Goal: Use online tool/utility: Use online tool/utility

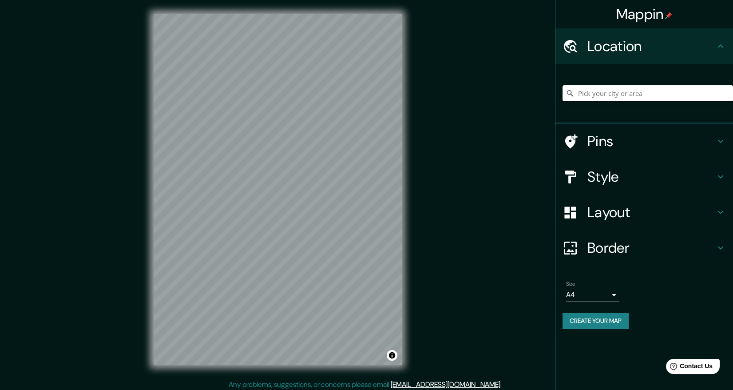
click at [600, 101] on input "Pick your city or area" at bounding box center [647, 93] width 170 height 16
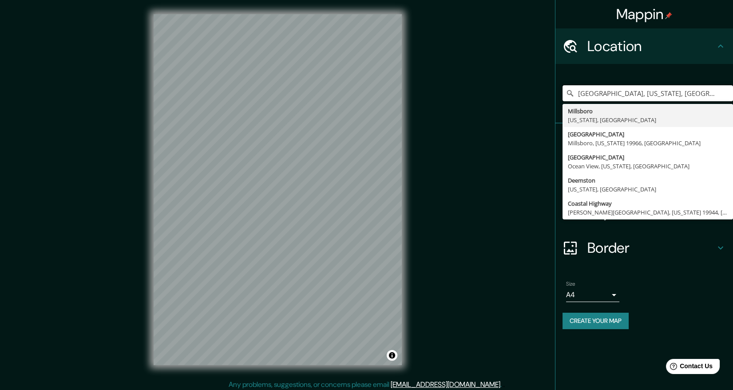
type input "[GEOGRAPHIC_DATA], [US_STATE], [GEOGRAPHIC_DATA]"
click at [715, 217] on icon at bounding box center [720, 212] width 11 height 11
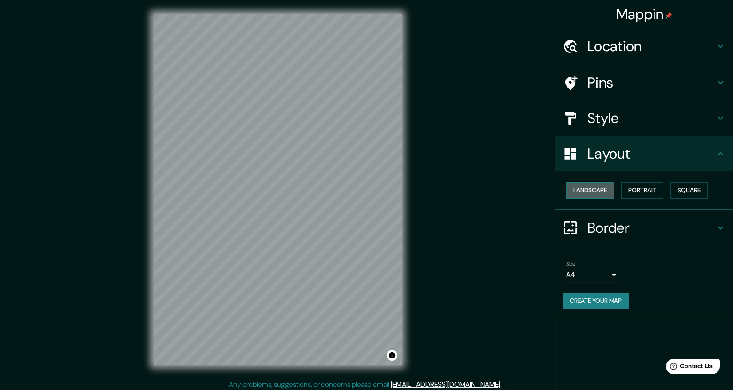
click at [592, 198] on button "Landscape" at bounding box center [590, 190] width 48 height 16
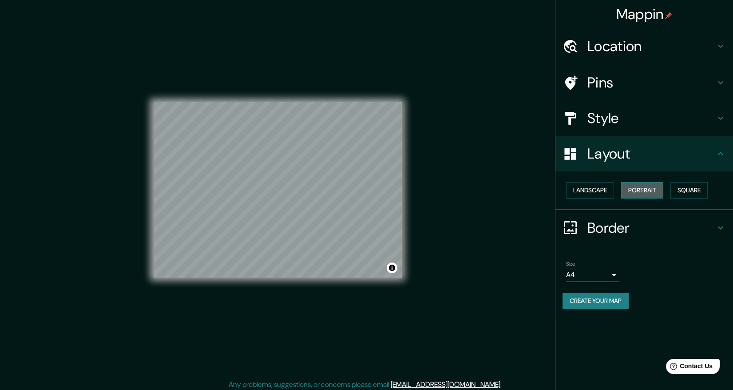
click at [639, 198] on button "Portrait" at bounding box center [642, 190] width 42 height 16
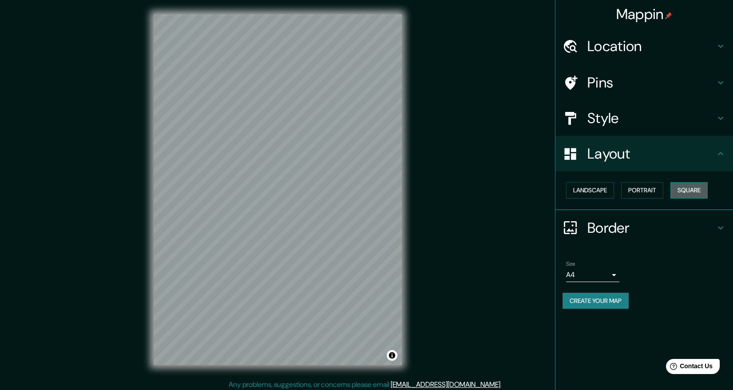
click at [670, 198] on button "Square" at bounding box center [688, 190] width 37 height 16
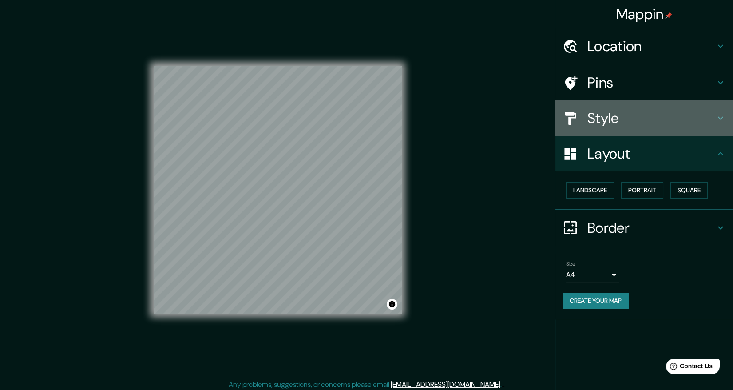
click at [715, 123] on icon at bounding box center [720, 118] width 11 height 11
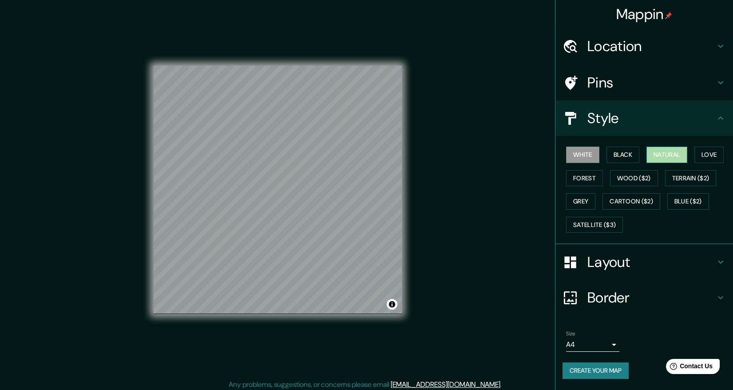
click at [671, 163] on button "Natural" at bounding box center [666, 154] width 41 height 16
click at [694, 163] on button "Love" at bounding box center [708, 154] width 29 height 16
click at [660, 163] on button "Natural" at bounding box center [666, 154] width 41 height 16
click at [603, 186] on button "Forest" at bounding box center [584, 178] width 37 height 16
click at [669, 163] on button "Natural" at bounding box center [666, 154] width 41 height 16
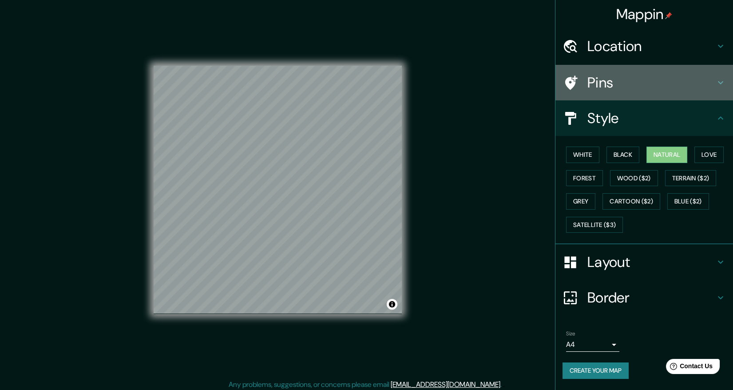
click at [718, 84] on icon at bounding box center [720, 82] width 5 height 3
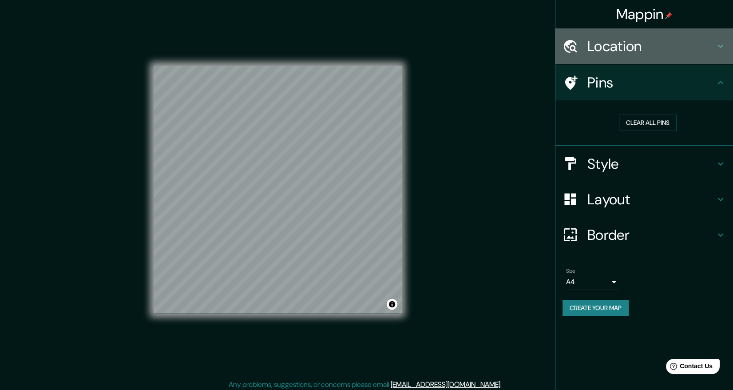
click at [718, 48] on icon at bounding box center [720, 46] width 11 height 11
